Goal: Task Accomplishment & Management: Complete application form

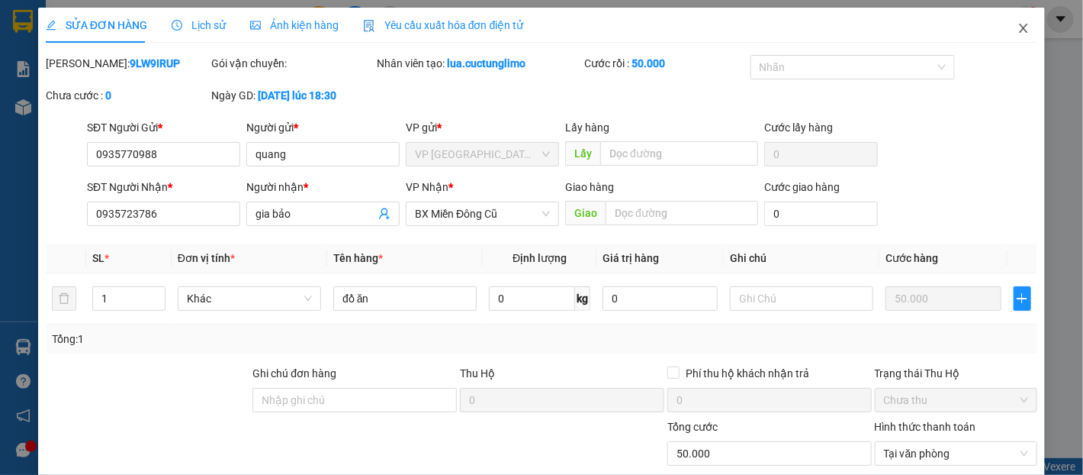
click at [1019, 40] on span "Close" at bounding box center [1024, 29] width 43 height 43
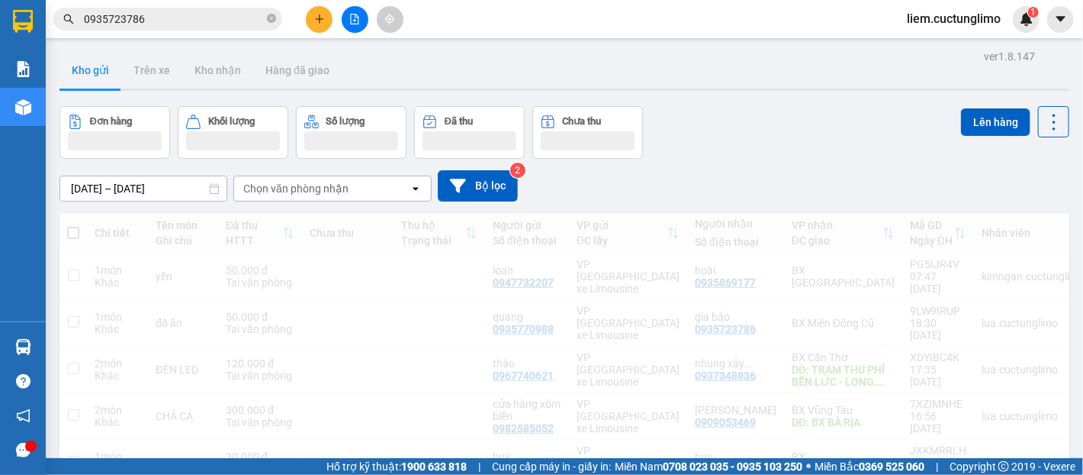
click at [188, 22] on input "0935723786" at bounding box center [174, 19] width 180 height 17
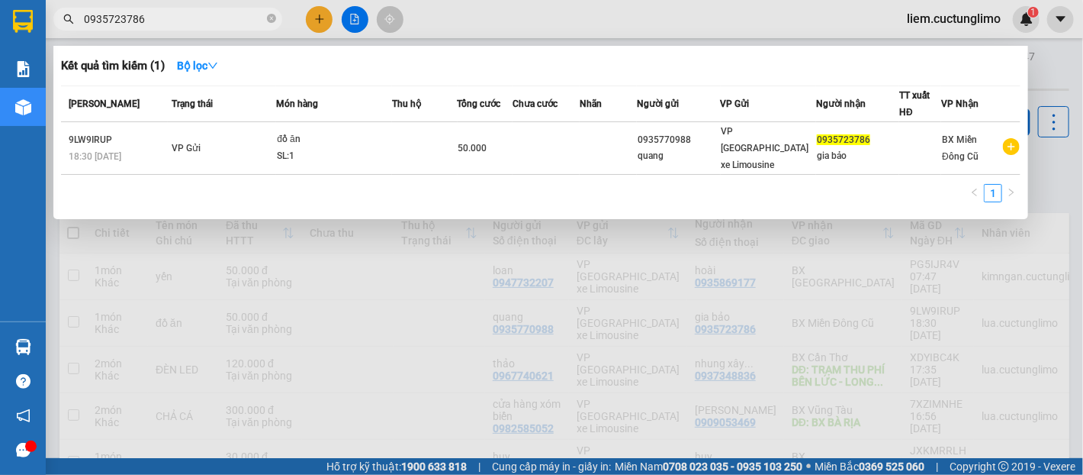
click at [188, 22] on input "0935723786" at bounding box center [174, 19] width 180 height 17
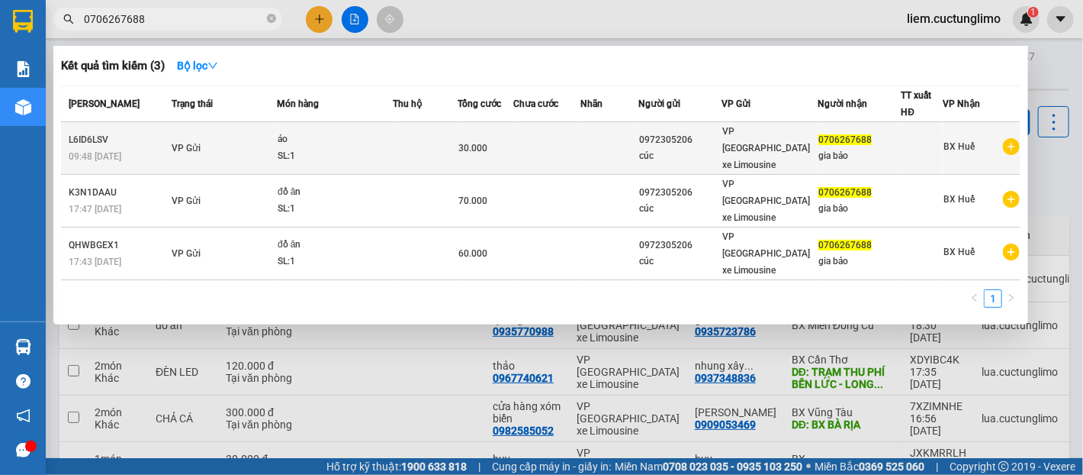
type input "0706267688"
click at [389, 137] on div "áo" at bounding box center [335, 139] width 114 height 17
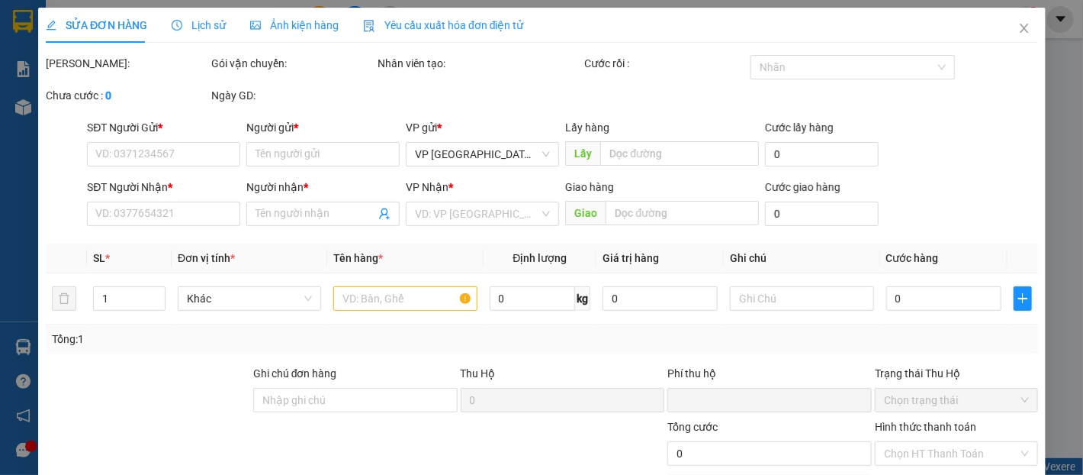
type input "0972305206"
type input "cúc"
type input "0706267688"
type input "gia bảo"
type input "0"
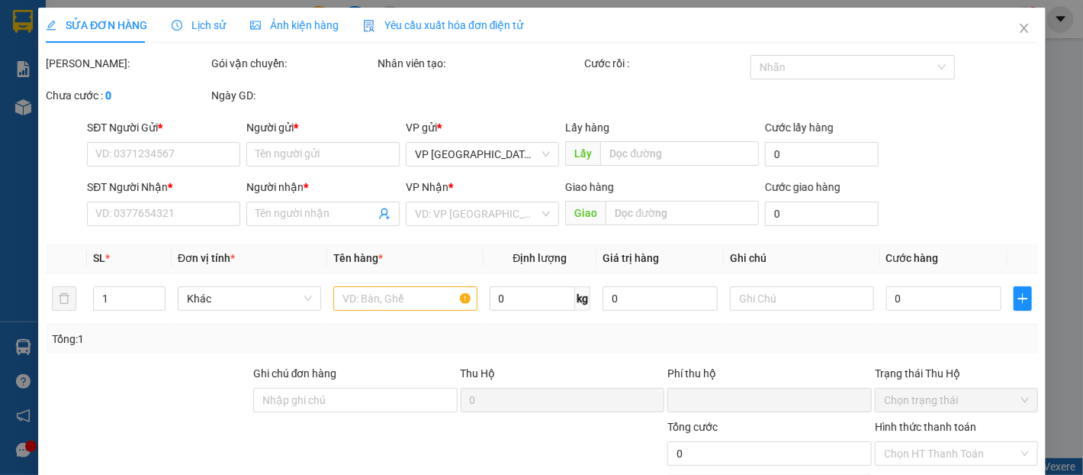
type input "30.000"
